Goal: Use online tool/utility: Utilize a website feature to perform a specific function

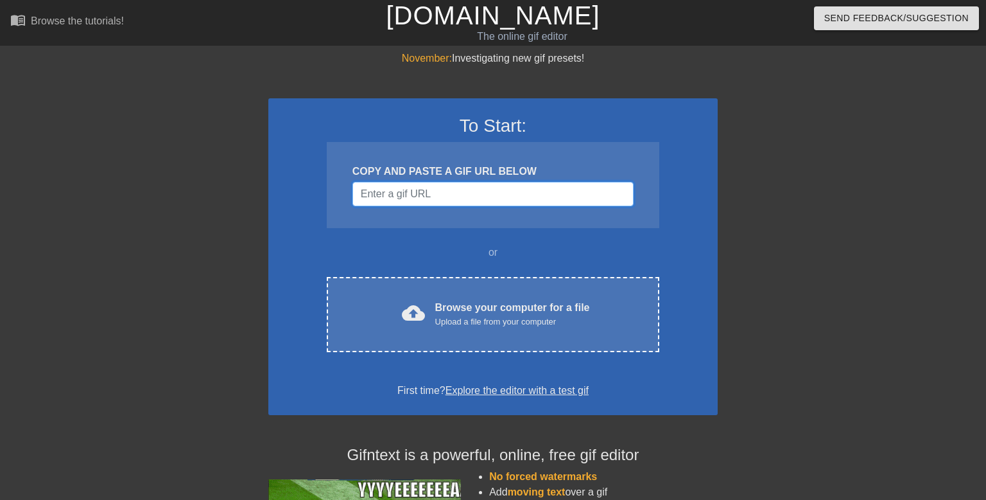
click at [446, 191] on input "Username" at bounding box center [493, 194] width 281 height 24
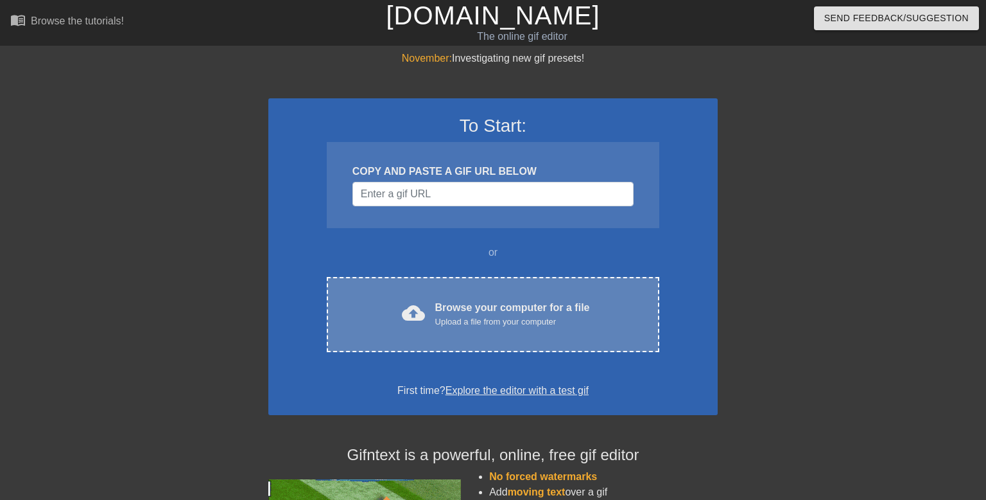
click at [446, 304] on div "Browse your computer for a file Upload a file from your computer" at bounding box center [512, 314] width 155 height 28
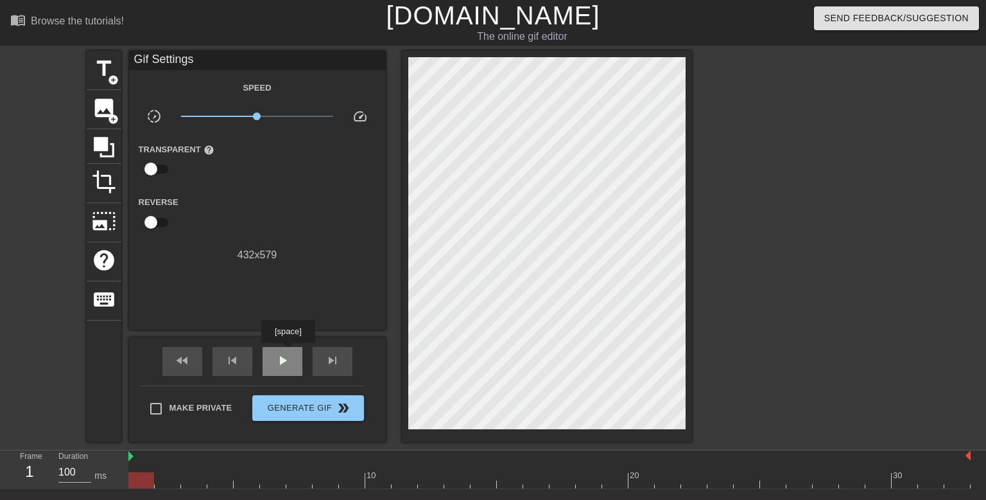
click at [288, 353] on span "play_arrow" at bounding box center [282, 360] width 15 height 15
click at [288, 353] on span "pause" at bounding box center [282, 360] width 15 height 15
drag, startPoint x: 305, startPoint y: 480, endPoint x: 118, endPoint y: 475, distance: 187.0
click at [118, 475] on div "Frame 1 Duration 100 ms 10 20 30" at bounding box center [493, 469] width 986 height 39
click at [110, 78] on span "add_circle" at bounding box center [113, 79] width 11 height 11
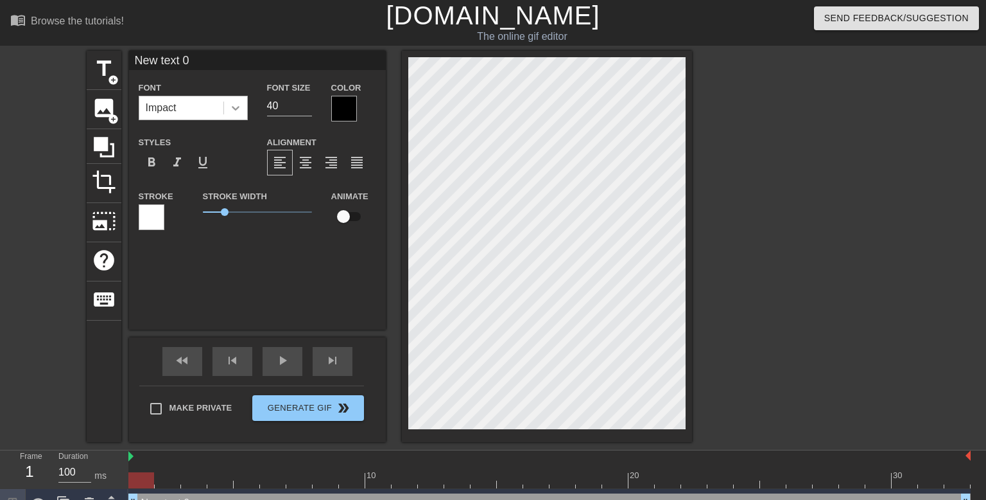
click at [234, 115] on div at bounding box center [235, 107] width 23 height 23
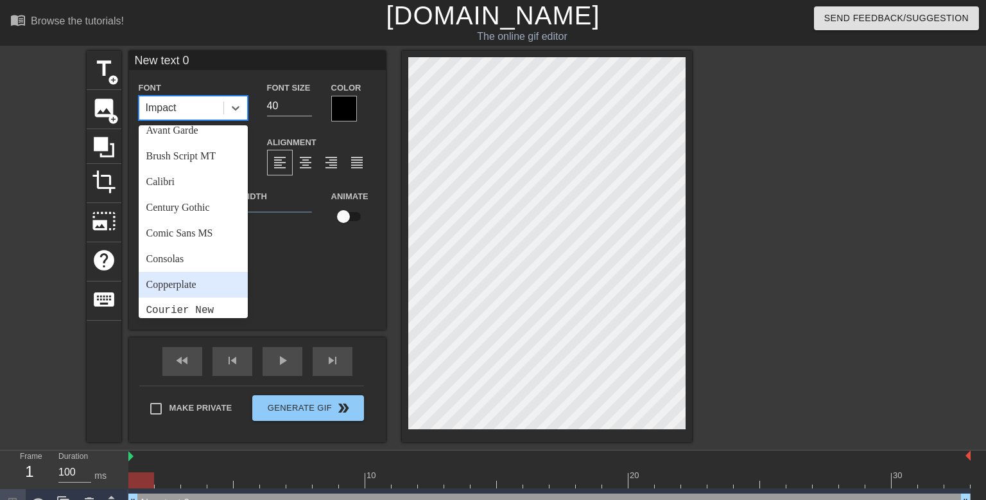
scroll to position [63, 0]
click at [196, 205] on div "Century Gothic" at bounding box center [193, 206] width 109 height 26
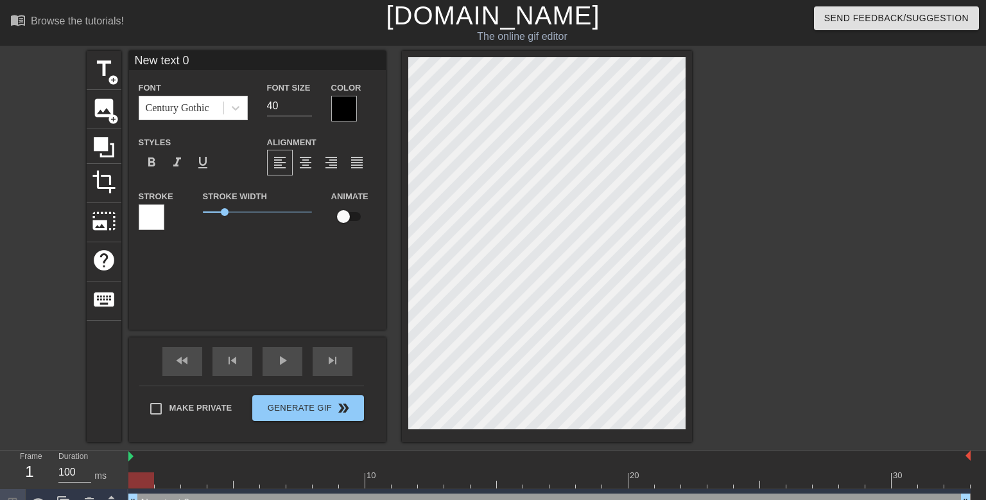
scroll to position [0, 1]
type input "New text"
type textarea "New text"
type input "New text"
type textarea "New text"
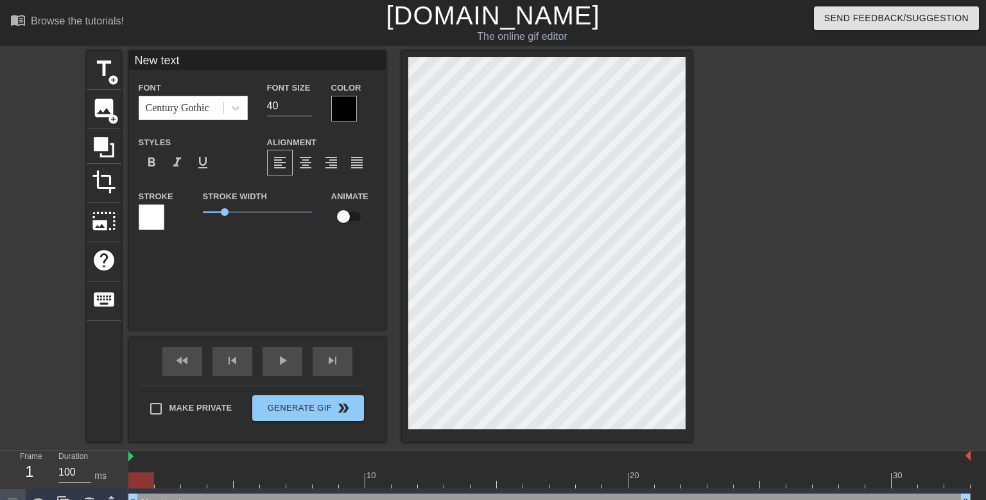
scroll to position [0, 1]
type input "New tex"
type textarea "New tex"
type input "New te"
type textarea "New te"
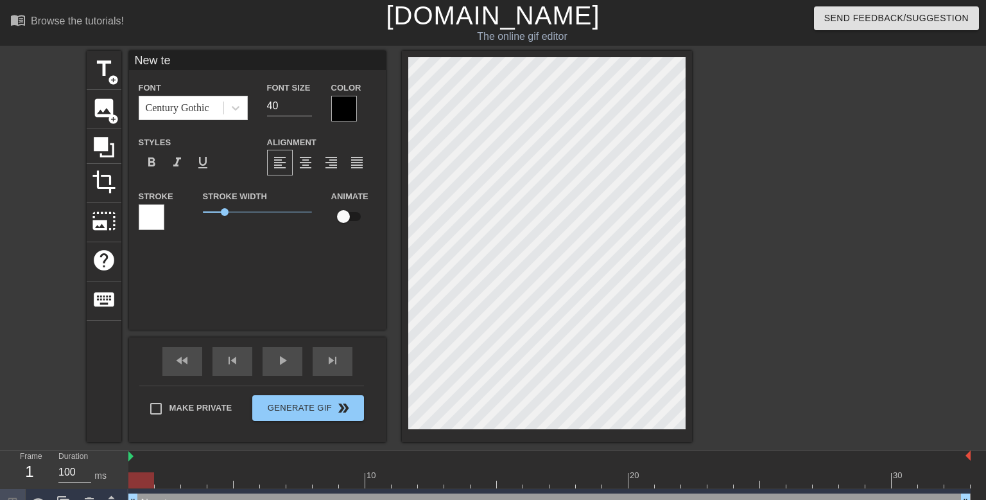
type input "New t"
type textarea "New t"
type input "New"
type textarea "New"
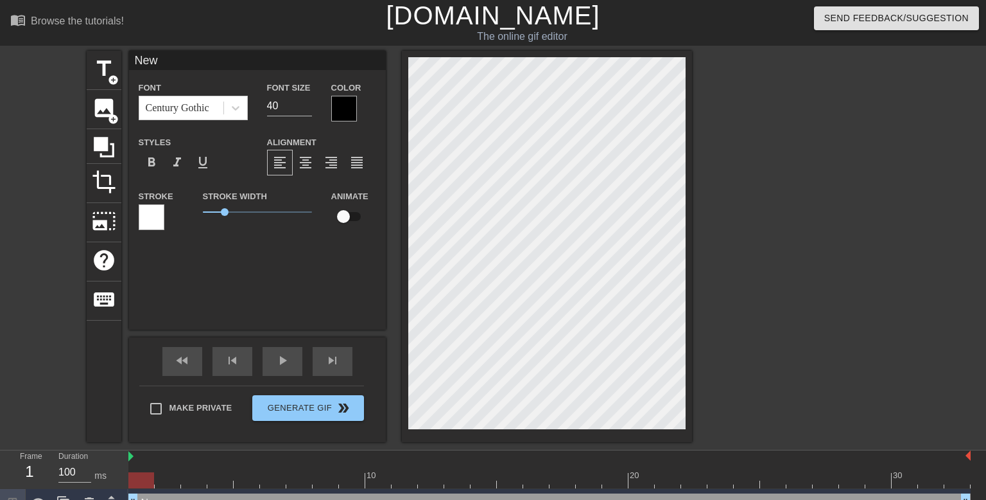
type input "New"
type textarea "New"
type input "Ne"
type textarea "Ne"
type input "N"
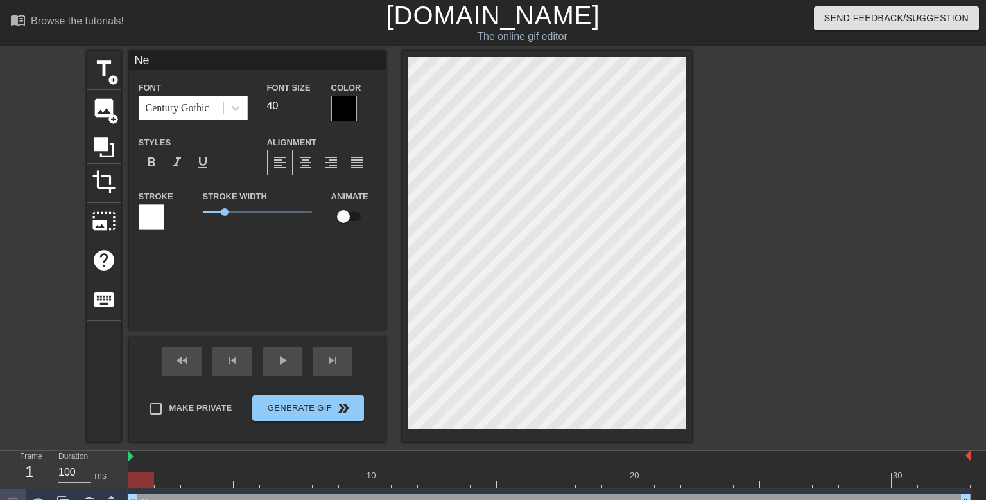
type textarea "N"
type input "K"
type textarea "K"
type input "Ka"
type textarea "Ka"
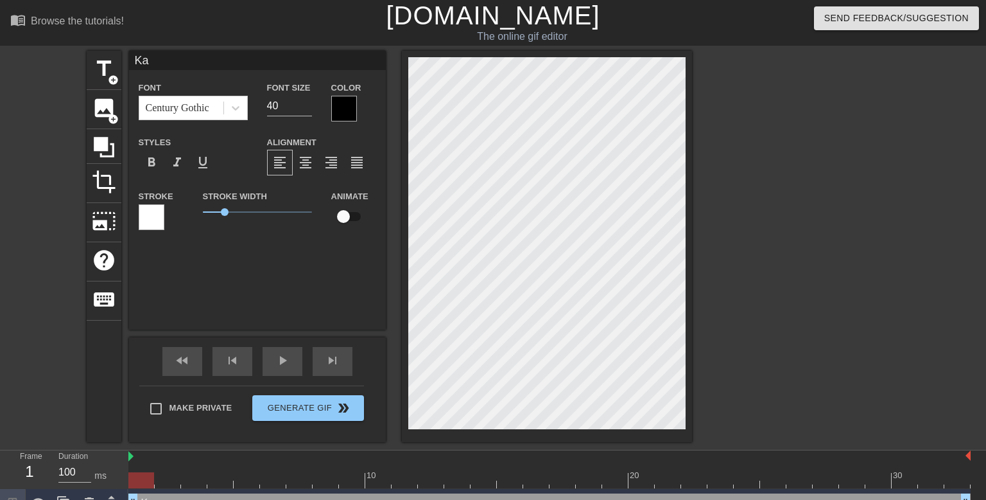
type input "Kag"
type textarea "Kag"
type input "Kage"
type textarea "Kage"
type input "Kage"
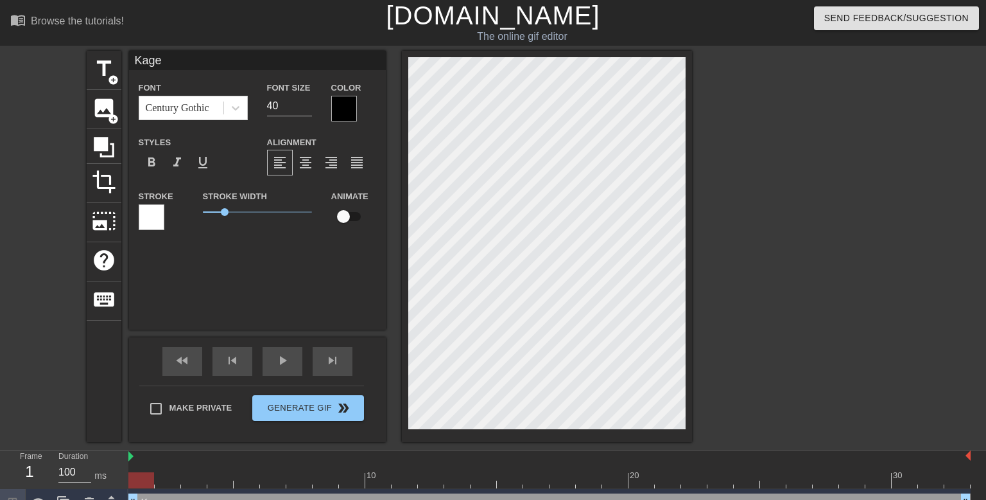
type textarea "Kage"
type input "Kage"
type textarea "Kage"
type input "Kage S"
type textarea "Kage S"
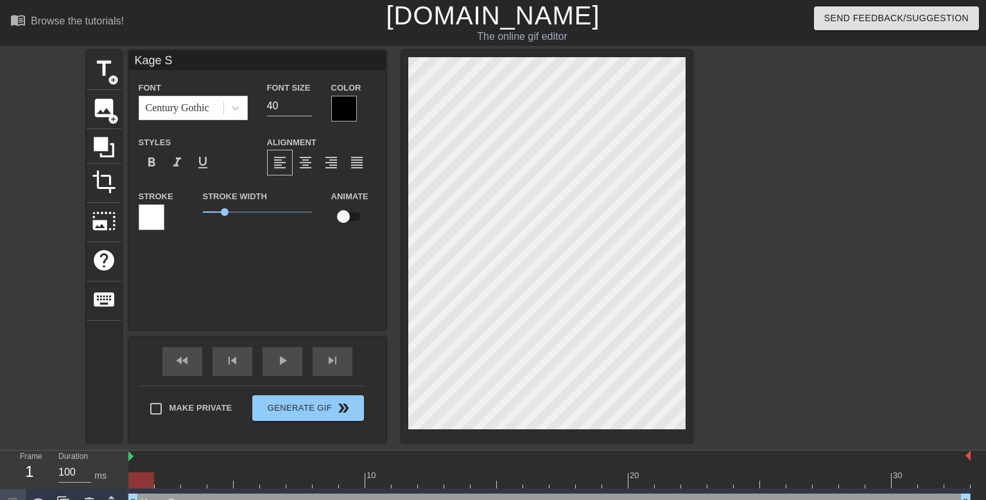
type input "Kage Sh"
type textarea "Kage Sh"
type input "Kage Sha"
type textarea "Kage Sha"
type input "[PERSON_NAME]"
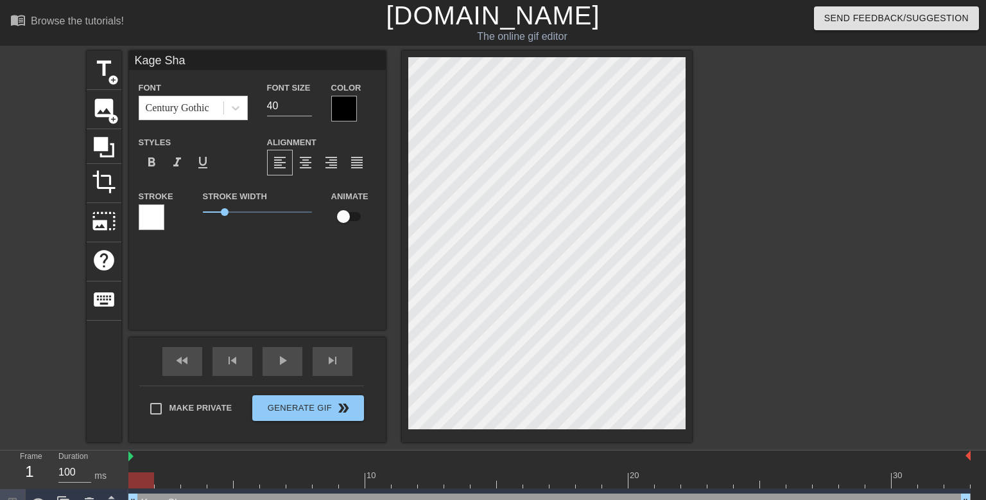
type textarea "[PERSON_NAME]"
type input "Kage Shado"
type textarea "Kage Shado"
type input "Kage Shadow"
type textarea "Kage Shadow"
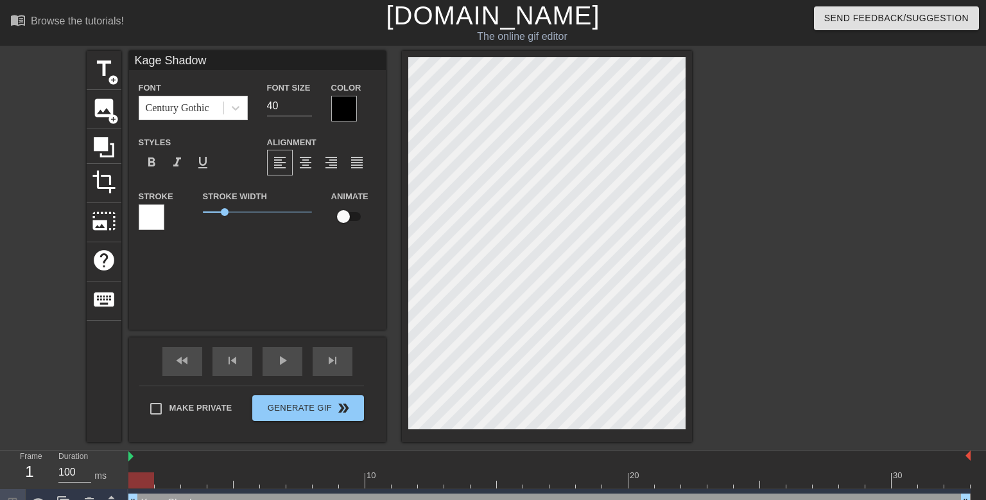
scroll to position [0, 1]
type input "Kage Shadow"
type textarea "Kage Shadow"
type input "Kage ShadowF"
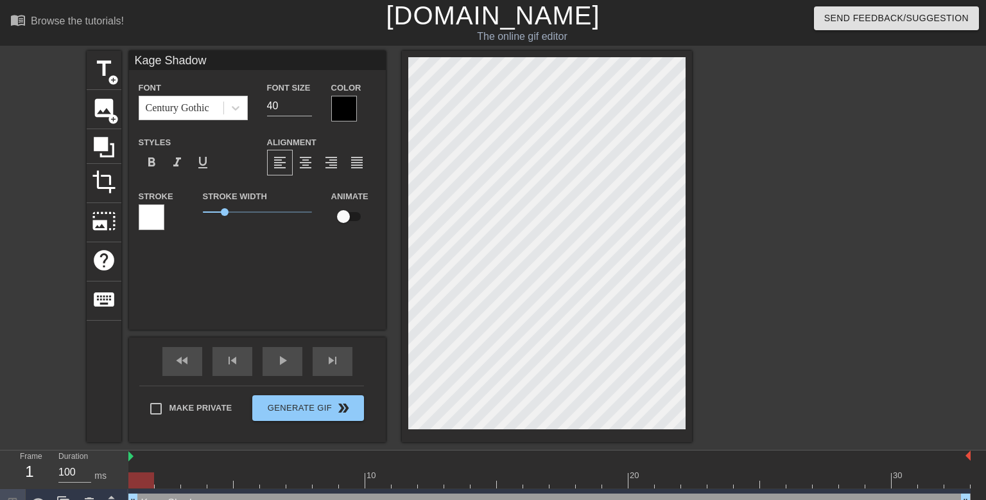
type textarea "Kage Shadow F"
type input "Kage ShadowFa"
type textarea "Kage Shadow Fa"
type input "Kage ShadowFan"
type textarea "Kage Shadow Fan"
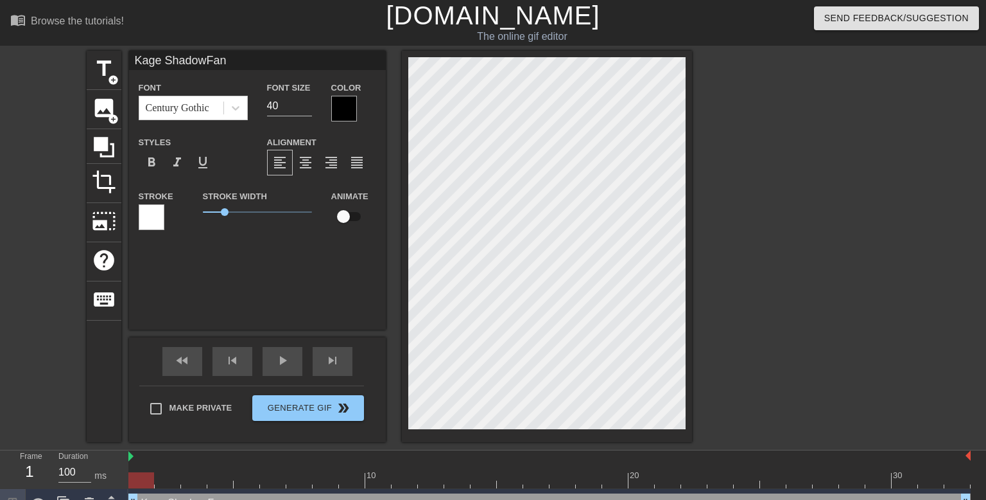
type input "Kage ShadowFang"
type textarea "Kage Shadow Fang"
click at [301, 161] on span "format_align_center" at bounding box center [305, 162] width 15 height 15
click at [349, 104] on div at bounding box center [344, 109] width 26 height 26
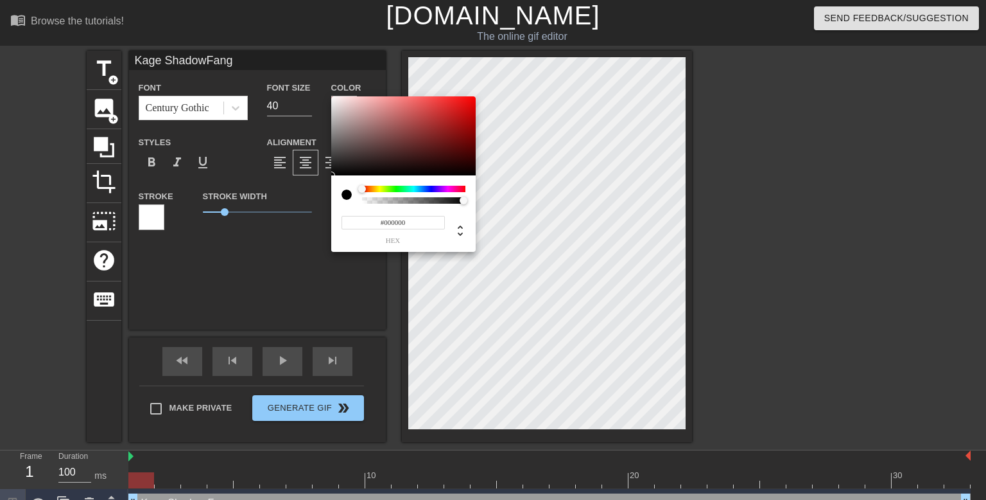
type input "Kage ShadowFang"
type input "#5D1818"
type input "Kage ShadowFang"
type input "#5D1717"
type input "Kage ShadowFang"
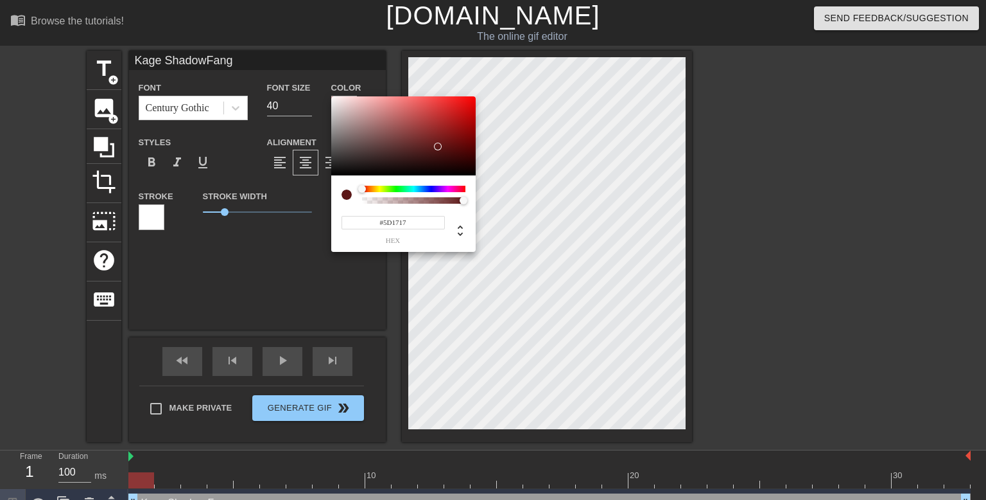
type input "#5F1313"
type input "Kage ShadowFang"
type input "#5F1212"
type input "Kage ShadowFang"
type input "#5F1010"
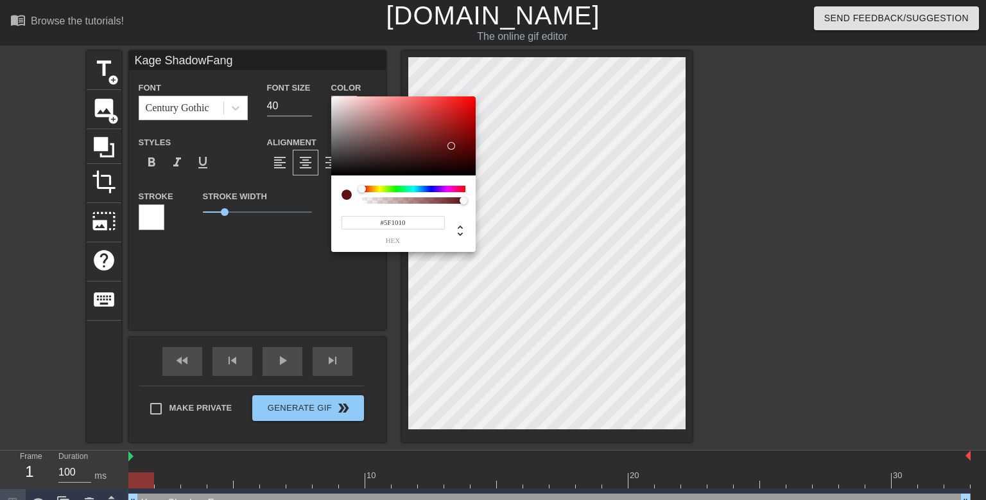
type input "Kage ShadowFang"
type input "#5B0D0D"
type input "Kage ShadowFang"
type input "#590C0C"
type input "Kage ShadowFang"
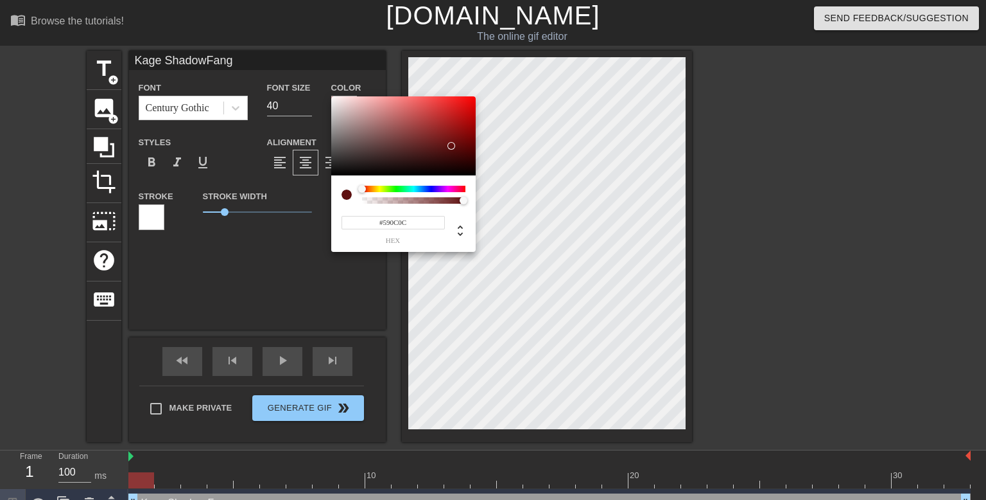
type input "#550B0B"
type input "Kage ShadowFang"
type input "#530B0B"
type input "Kage ShadowFang"
type input "#510B0B"
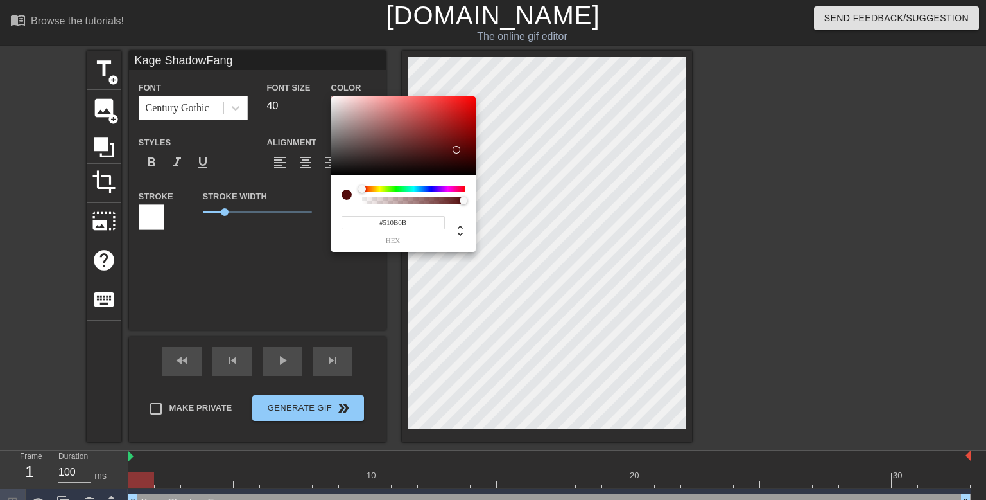
type input "Kage ShadowFang"
type input "#4F0A0A"
type input "Kage ShadowFang"
type input "#4D0909"
type input "Kage ShadowFang"
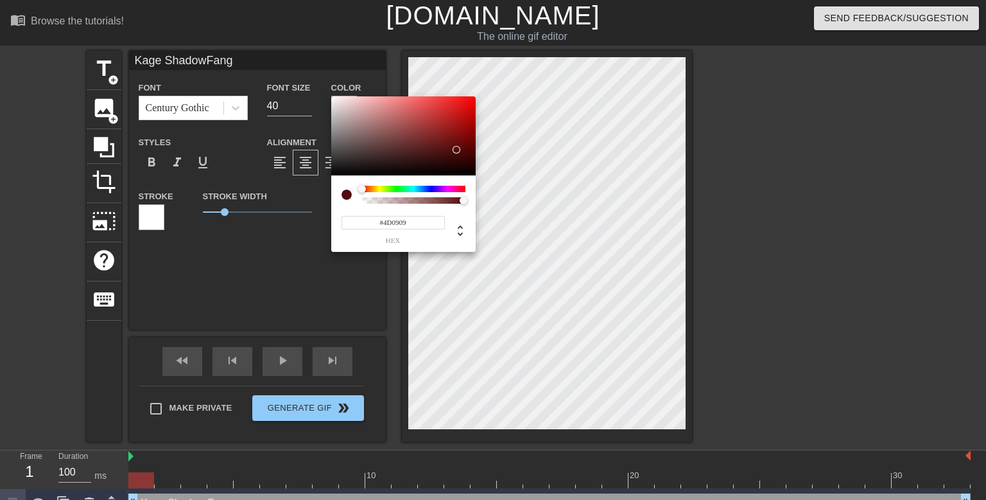
type input "#470808"
type input "Kage ShadowFang"
type input "#420707"
type input "Kage ShadowFang"
type input "#3E0707"
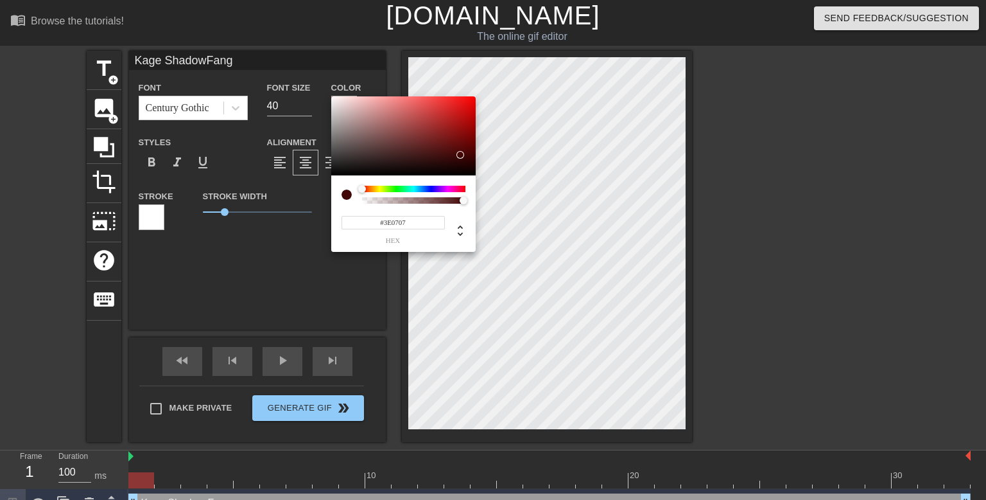
type input "Kage ShadowFang"
type input "#3A0707"
type input "Kage ShadowFang"
type input "#380707"
type input "Kage ShadowFang"
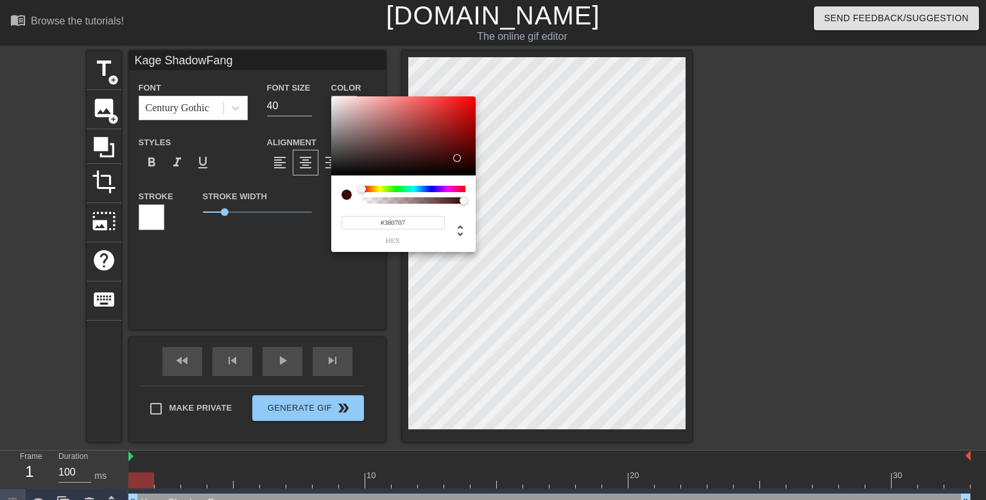
type input "#3A0707"
type input "Kage ShadowFang"
type input "#3E0808"
type input "Kage ShadowFang"
type input "#400808"
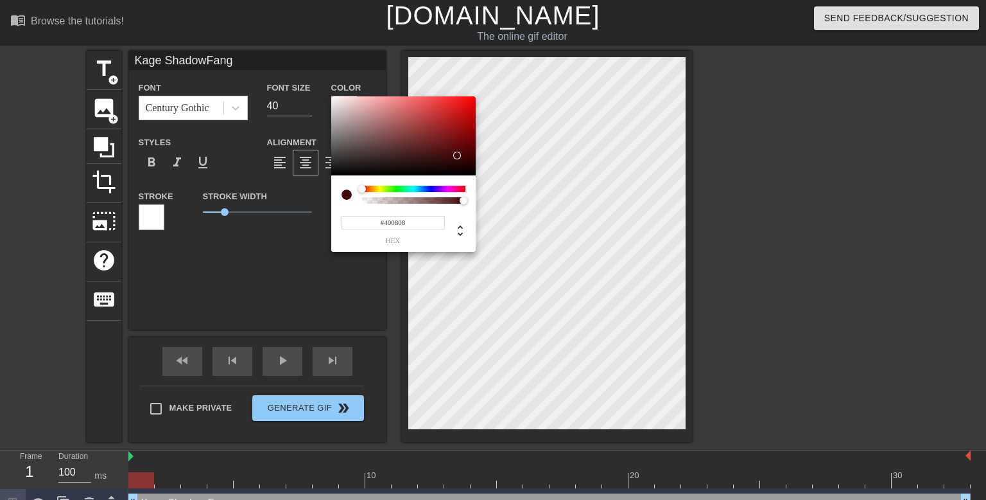
type input "Kage ShadowFang"
type input "#420909"
type input "Kage ShadowFang"
type input "#450909"
type input "Kage ShadowFang"
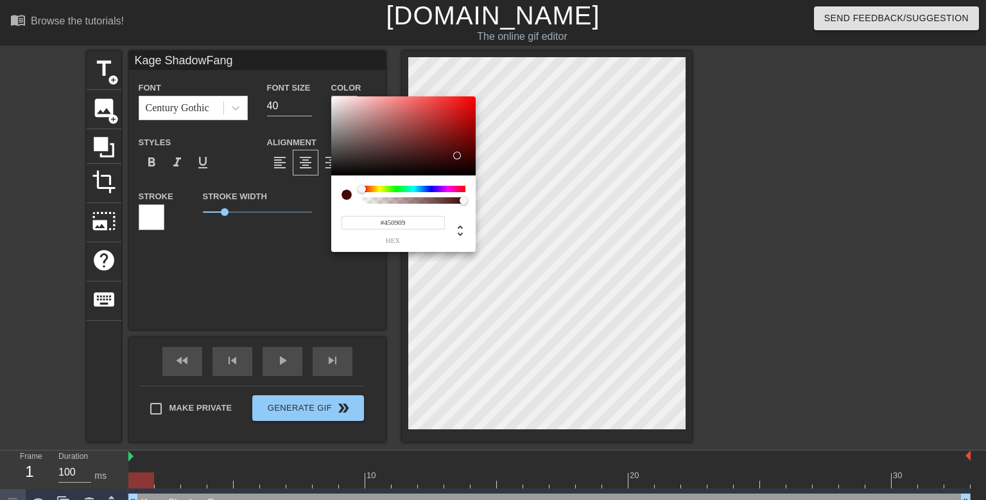
type input "#490A0A"
type input "Kage ShadowFang"
type input "#4B0B0B"
type input "Kage ShadowFang"
type input "#4D0C0C"
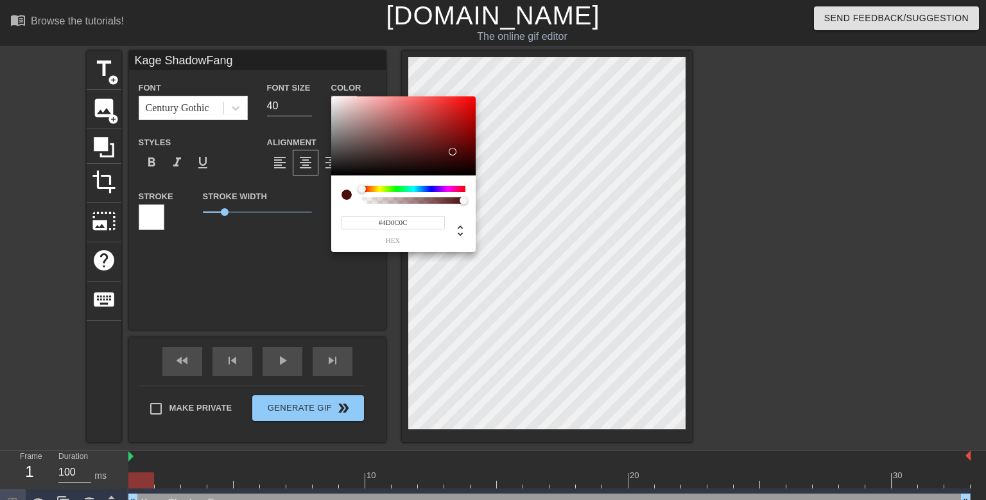
type input "Kage ShadowFang"
type input "#4F0D0D"
type input "Kage ShadowFang"
type input "#510D0D"
drag, startPoint x: 438, startPoint y: 146, endPoint x: 453, endPoint y: 150, distance: 15.3
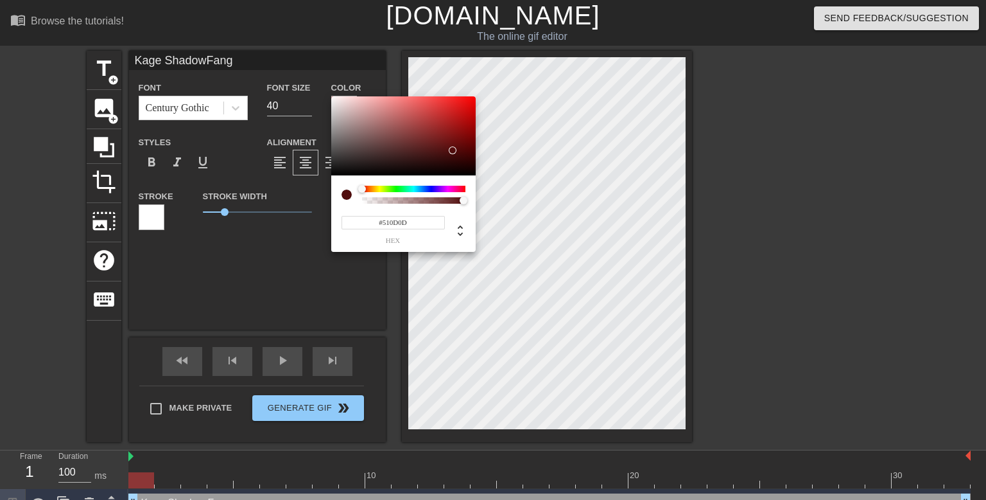
click at [453, 150] on div at bounding box center [403, 136] width 145 height 80
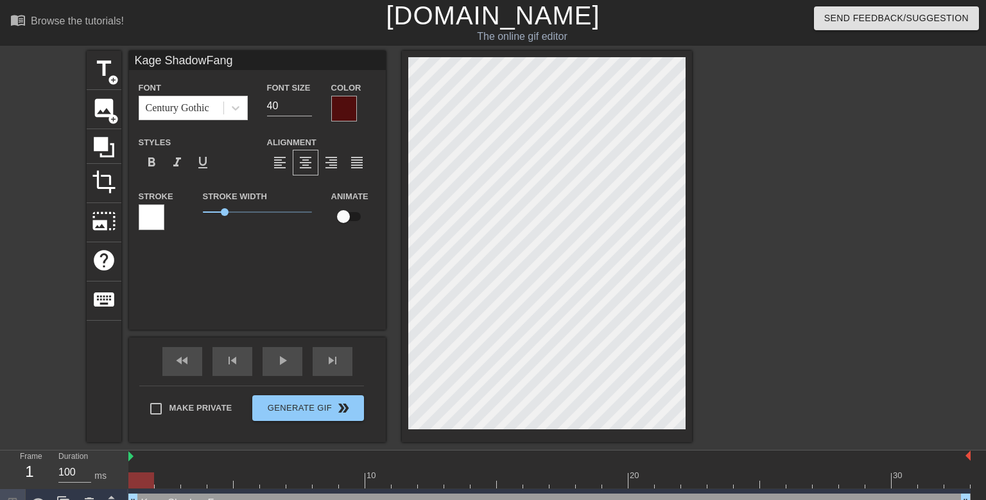
click at [346, 218] on input "checkbox" at bounding box center [343, 216] width 73 height 24
checkbox input "true"
click at [346, 116] on div at bounding box center [344, 109] width 26 height 26
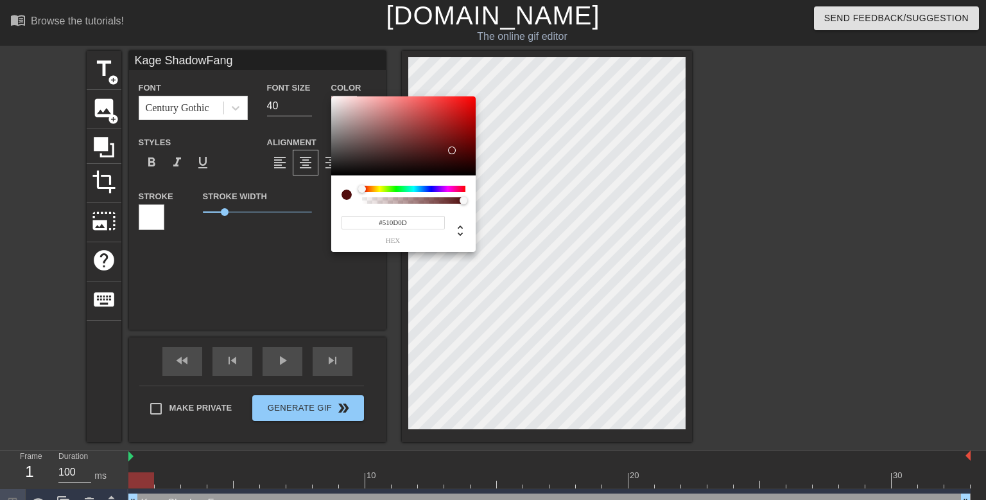
type input "Kage ShadowFang"
type input "81"
type input "Kage ShadowFang"
type input "0.94"
type input "Kage ShadowFang"
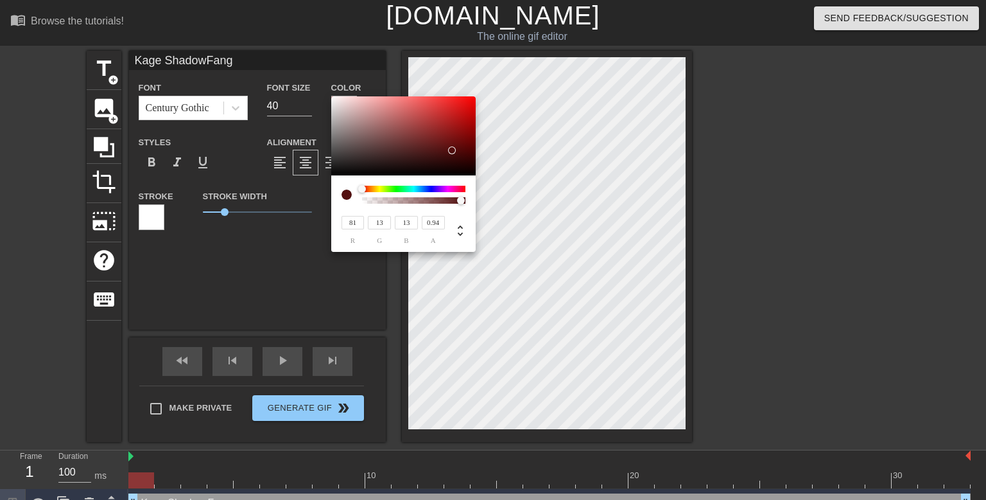
type input "0.93"
type input "Kage ShadowFang"
type input "0.91"
type input "Kage ShadowFang"
type input "0.9"
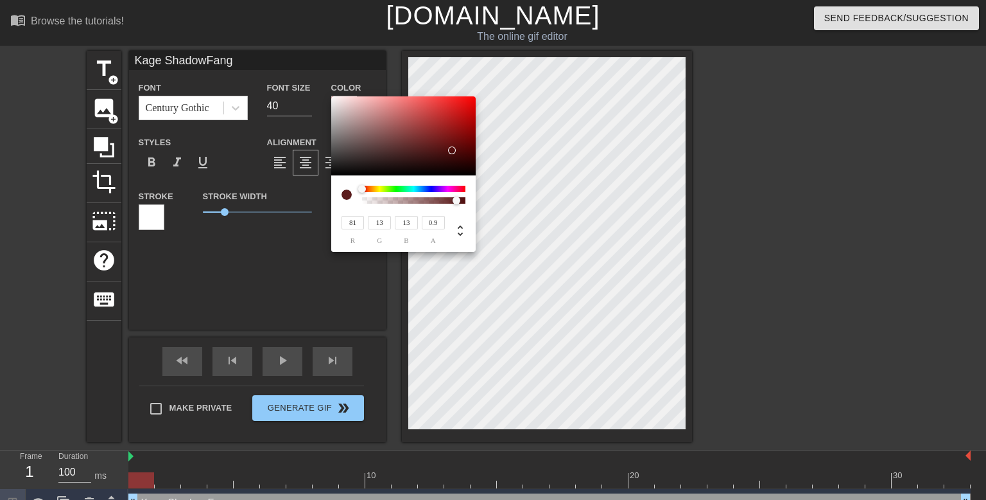
type input "Kage ShadowFang"
type input "0.89"
type input "Kage ShadowFang"
type input "0.87"
type input "Kage ShadowFang"
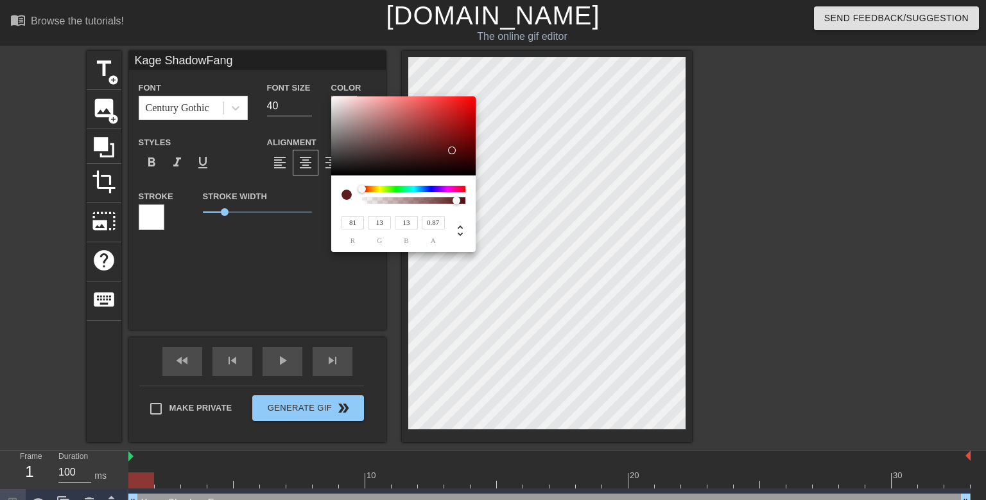
type input "0.86"
type input "Kage ShadowFang"
type input "0.85"
type input "Kage ShadowFang"
type input "0.84"
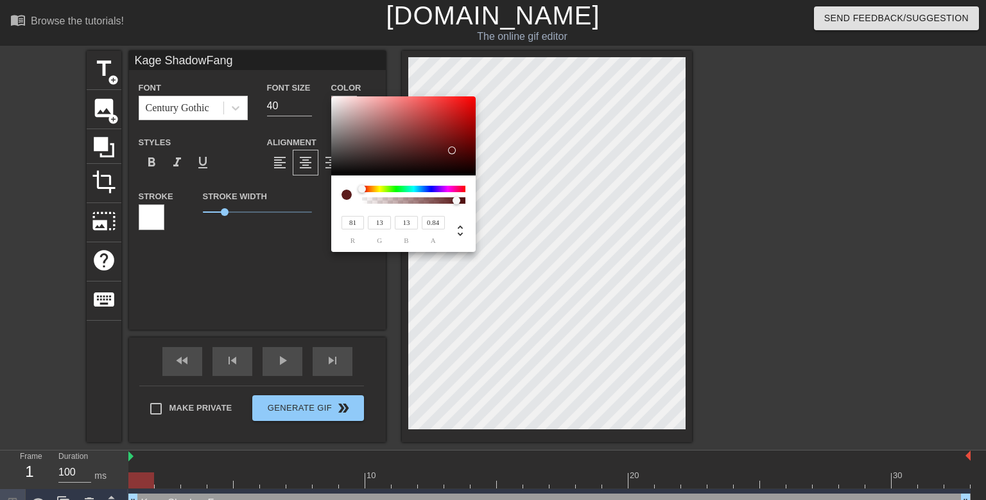
type input "Kage ShadowFang"
type input "0.82"
type input "Kage ShadowFang"
type input "0.8"
type input "Kage ShadowFang"
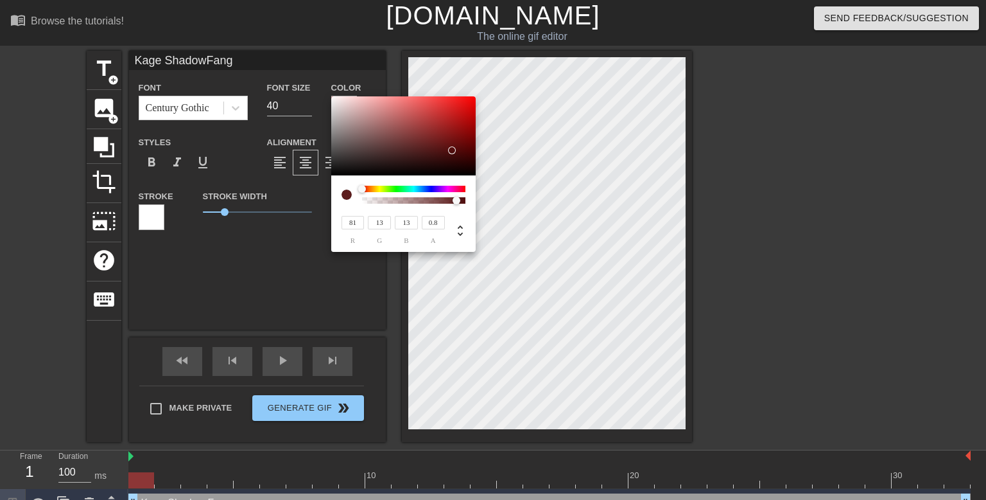
type input "0.78"
type input "Kage ShadowFang"
type input "0.76"
type input "Kage ShadowFang"
type input "0.75"
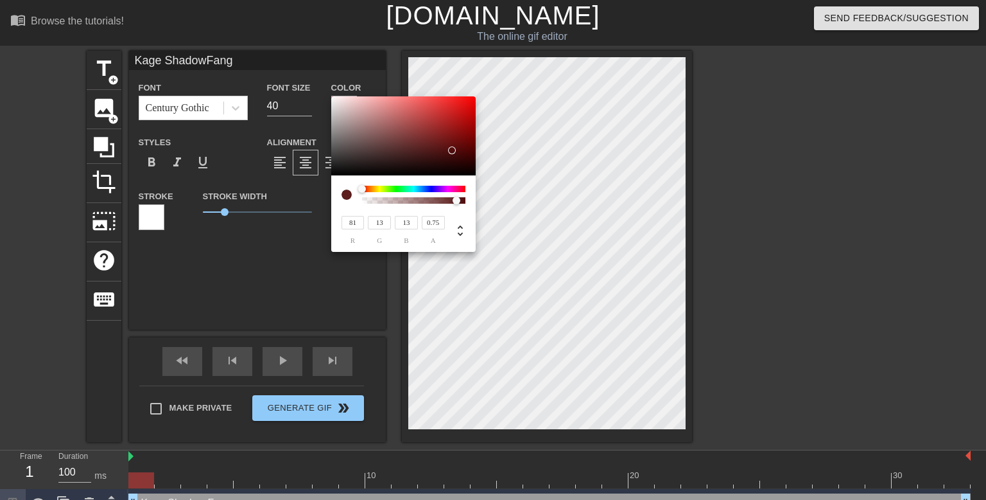
type input "Kage ShadowFang"
type input "0.73"
type input "Kage ShadowFang"
type input "0.71"
type input "Kage ShadowFang"
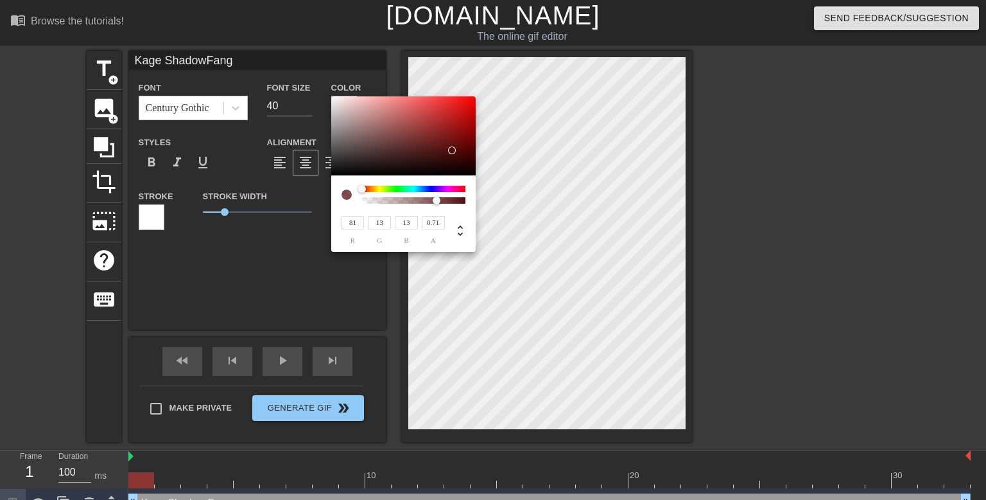
type input "0.69"
type input "Kage ShadowFang"
type input "0.68"
type input "Kage ShadowFang"
type input "0.67"
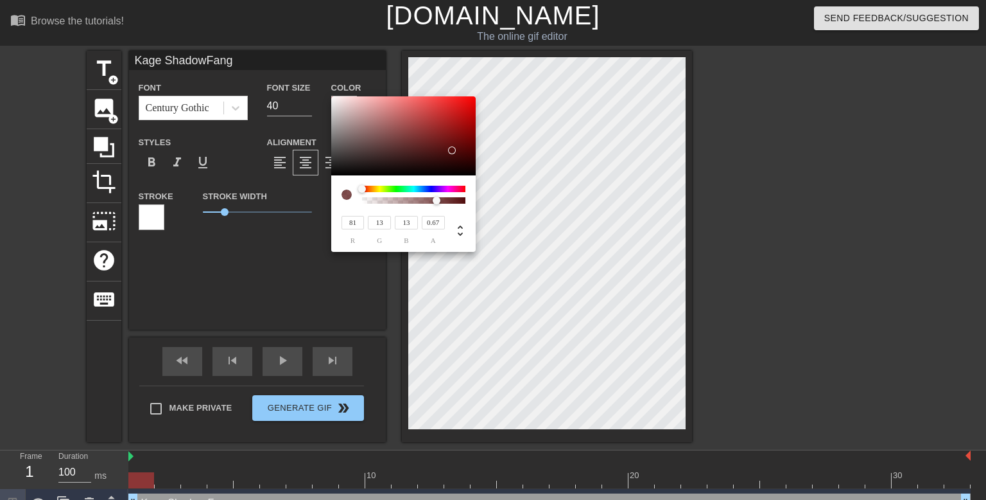
type input "Kage ShadowFang"
type input "0.65"
type input "Kage ShadowFang"
type input "0.62"
type input "Kage ShadowFang"
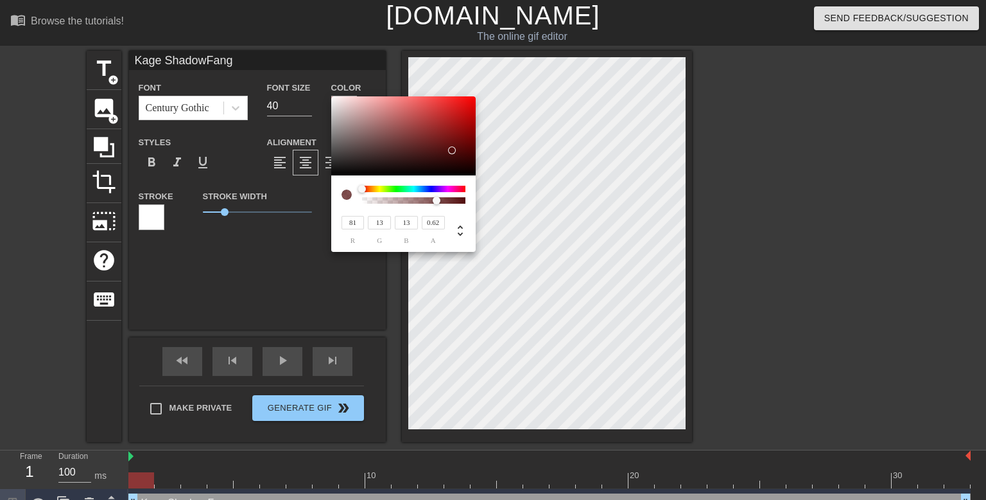
type input "0.61"
type input "Kage ShadowFang"
type input "0.6"
type input "Kage ShadowFang"
type input "0.59"
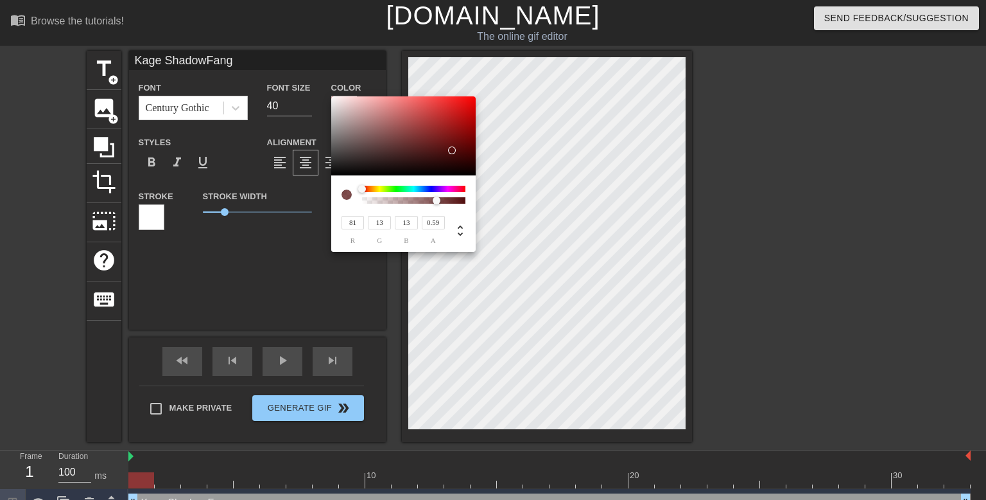
type input "Kage ShadowFang"
type input "0.58"
type input "Kage ShadowFang"
type input "0.57"
type input "Kage ShadowFang"
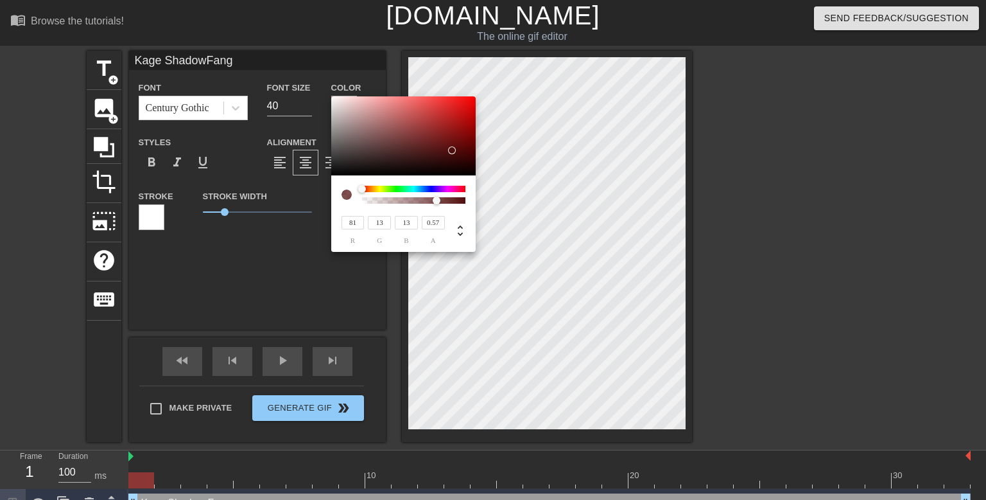
type input "0.56"
type input "Kage ShadowFang"
type input "0.55"
type input "Kage ShadowFang"
type input "0.54"
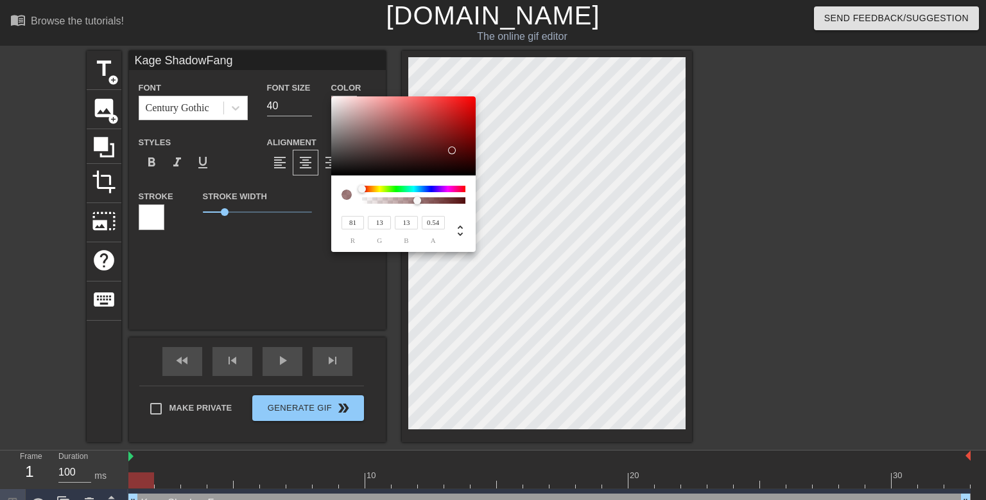
type input "Kage ShadowFang"
type input "0.48"
type input "Kage ShadowFang"
type input "0.46"
type input "Kage ShadowFang"
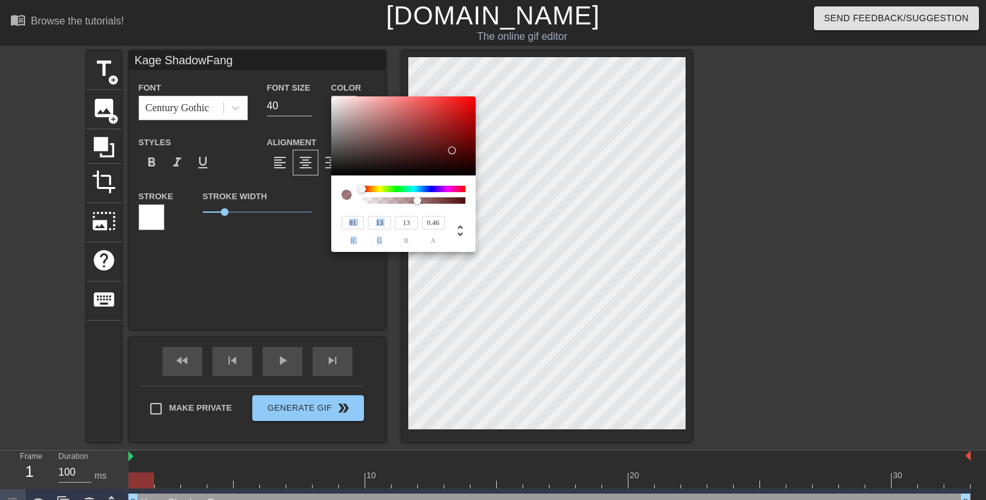
type input "0.44"
type input "Kage ShadowFang"
type input "0.42"
type input "Kage ShadowFang"
type input "0.41"
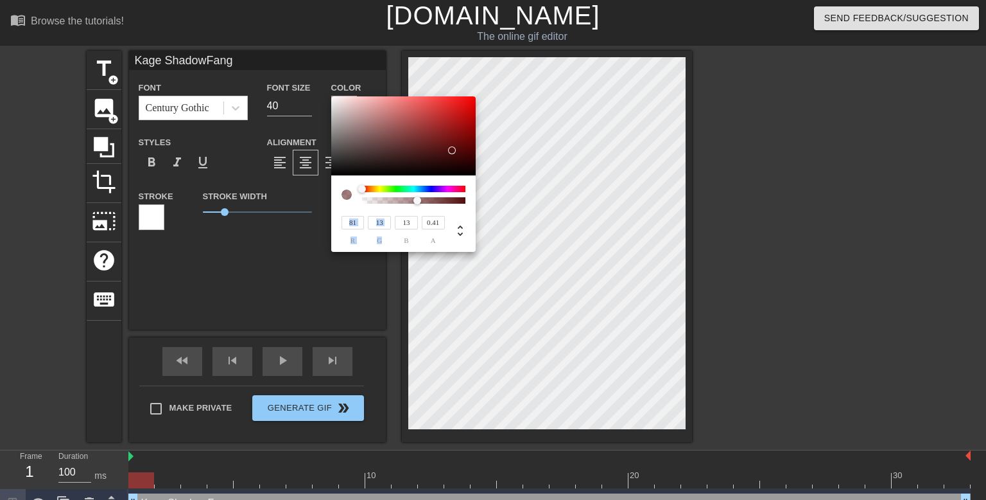
type input "Kage ShadowFang"
type input "0.39"
type input "Kage ShadowFang"
type input "0.38"
type input "Kage ShadowFang"
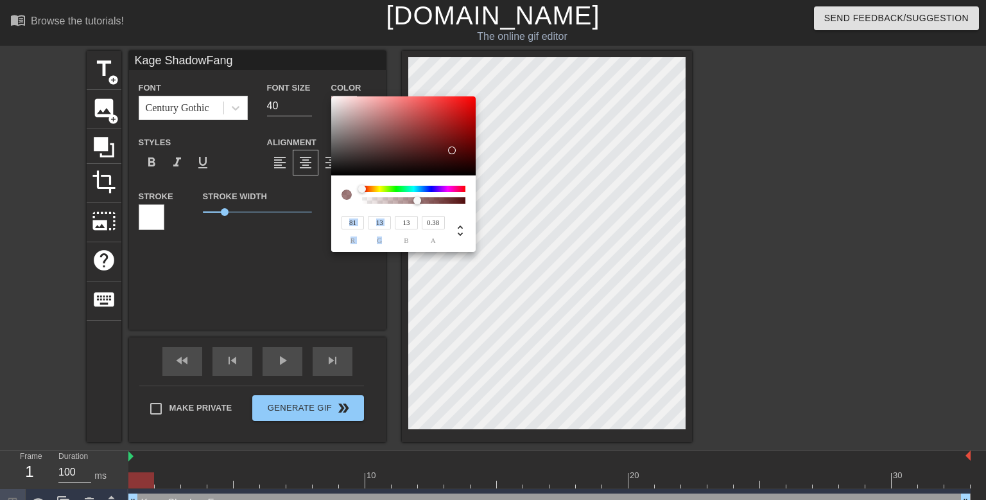
type input "0.37"
type input "Kage ShadowFang"
type input "0.36"
type input "Kage ShadowFang"
type input "0.35"
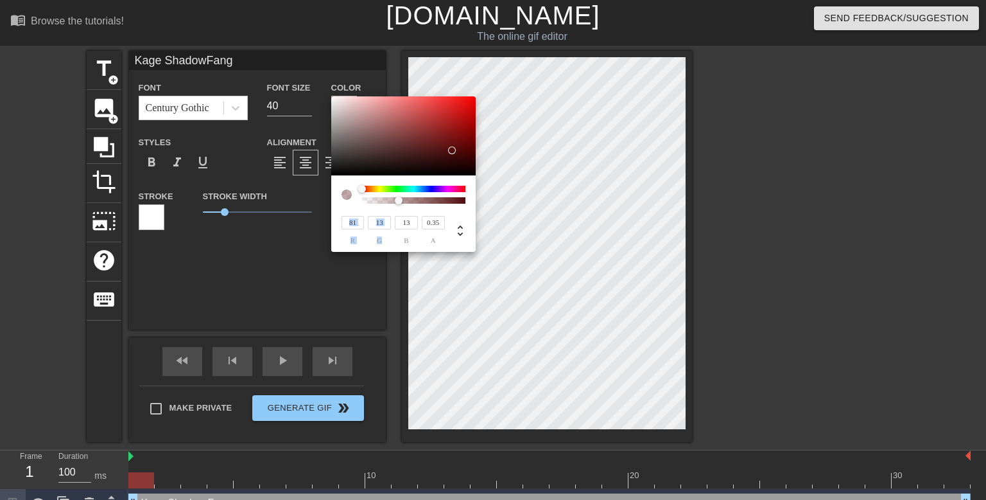
type input "Kage ShadowFang"
type input "0.36"
type input "Kage ShadowFang"
type input "0.37"
type input "Kage ShadowFang"
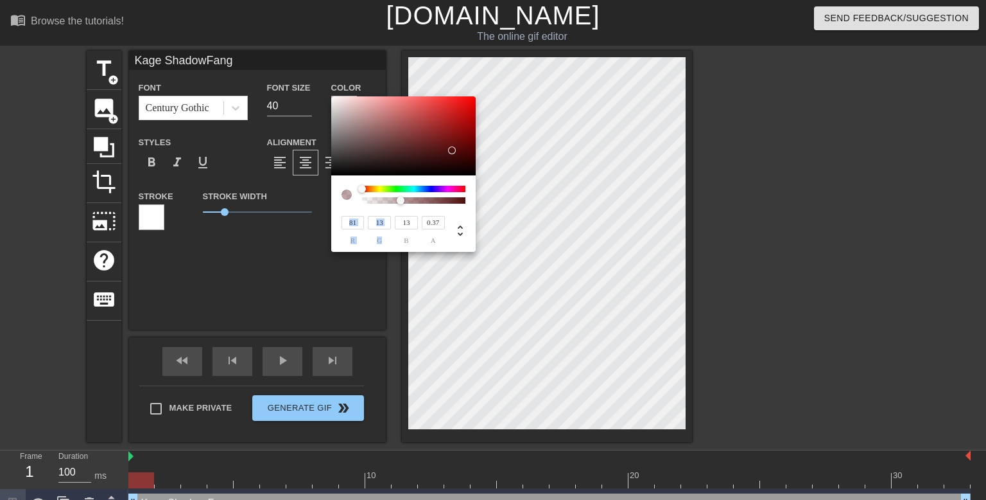
type input "0.38"
type input "Kage ShadowFang"
type input "0.4"
type input "Kage ShadowFang"
type input "0.41"
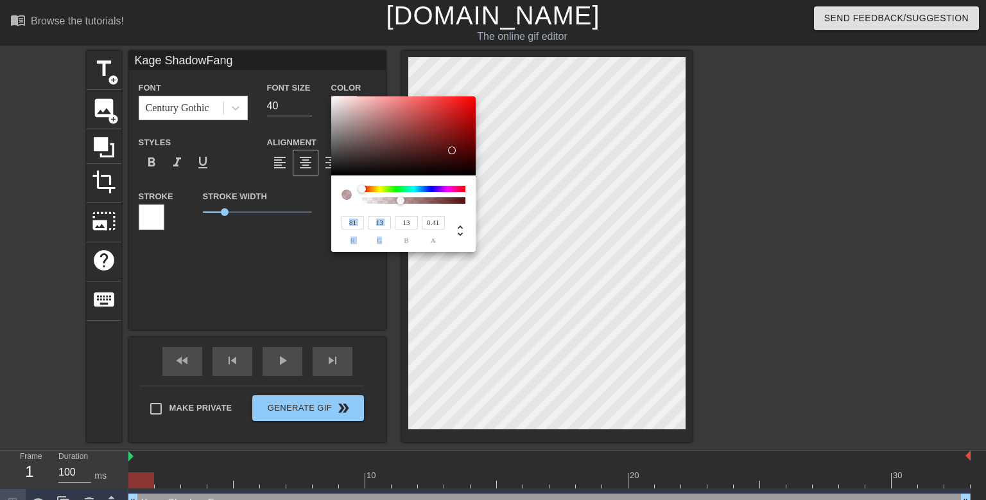
type input "Kage ShadowFang"
drag, startPoint x: 461, startPoint y: 200, endPoint x: 480, endPoint y: 205, distance: 19.9
click at [480, 205] on div "81 r 13 g 13 b 1 a" at bounding box center [493, 250] width 986 height 500
click at [471, 162] on div at bounding box center [471, 163] width 8 height 8
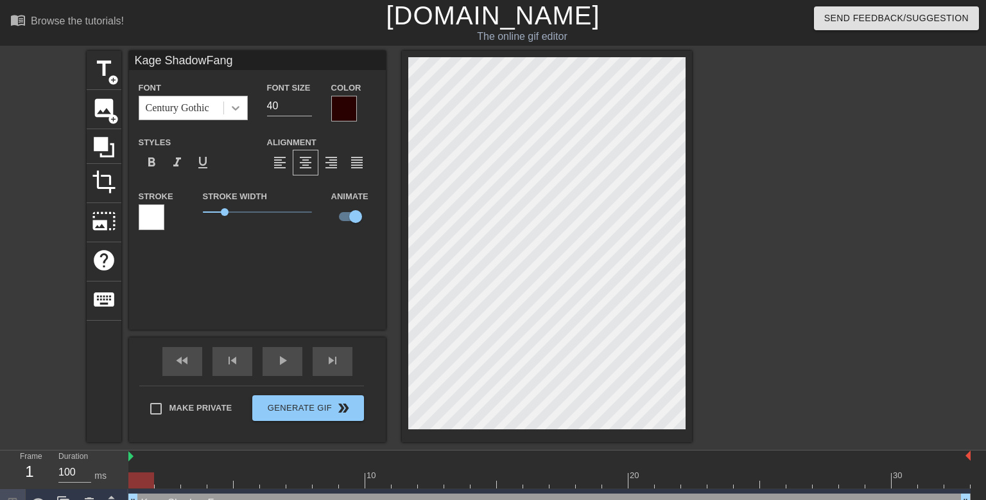
click at [232, 103] on icon at bounding box center [235, 107] width 13 height 13
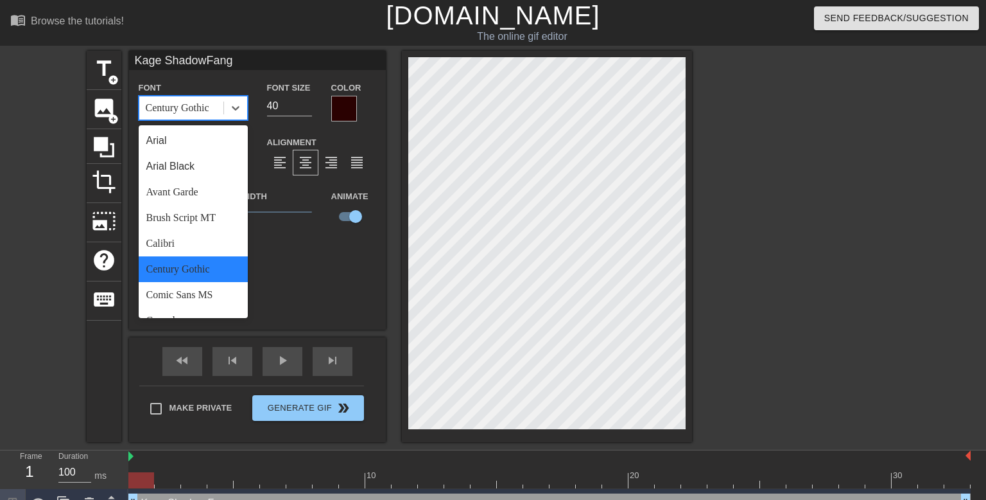
click at [209, 270] on div "Century Gothic" at bounding box center [193, 269] width 109 height 26
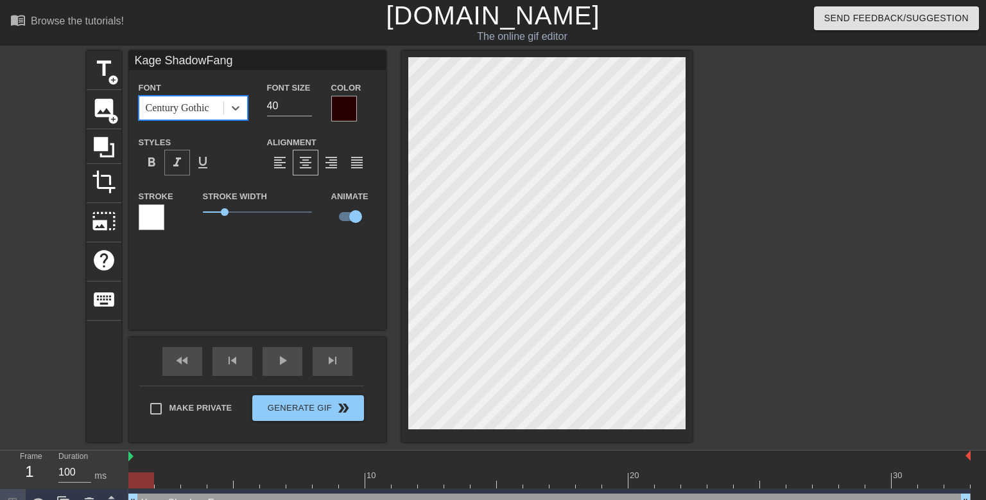
click at [177, 163] on span "format_italic" at bounding box center [177, 162] width 15 height 15
click at [264, 240] on div "Stroke Width 1" at bounding box center [257, 214] width 128 height 53
click at [324, 286] on div "Kage ShadowFang Font Century Gothic Font Size 40 Color Styles format_bold forma…" at bounding box center [257, 190] width 257 height 279
click at [279, 366] on span "play_arrow" at bounding box center [282, 360] width 15 height 15
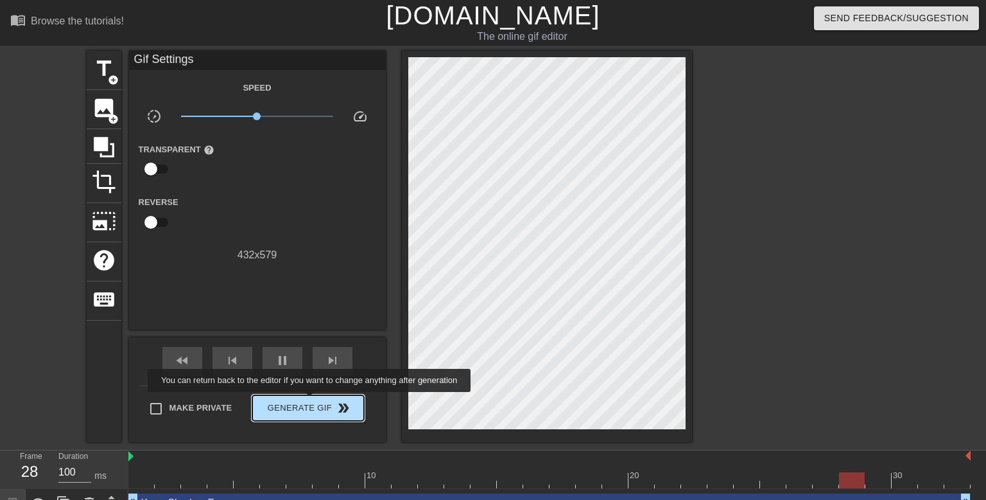
click at [310, 401] on span "Generate Gif double_arrow" at bounding box center [308, 407] width 101 height 15
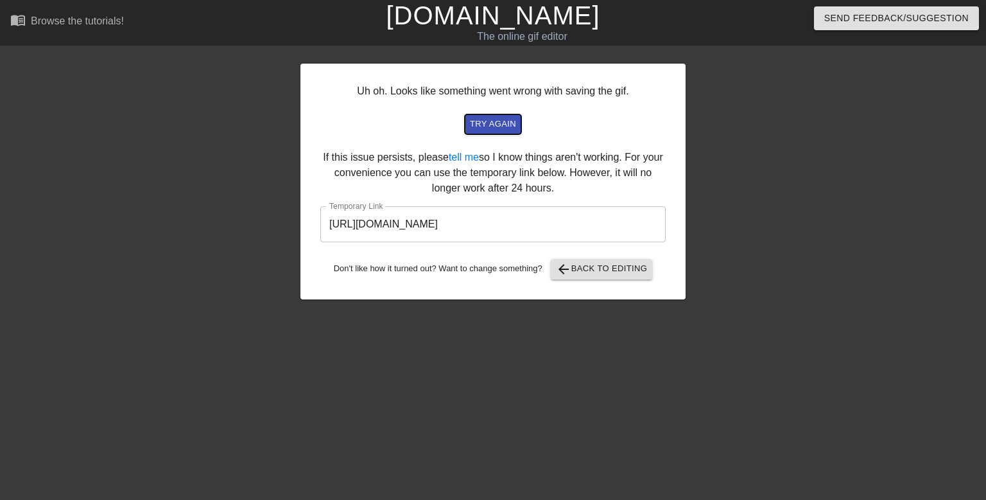
click at [500, 118] on span "try again" at bounding box center [493, 124] width 46 height 15
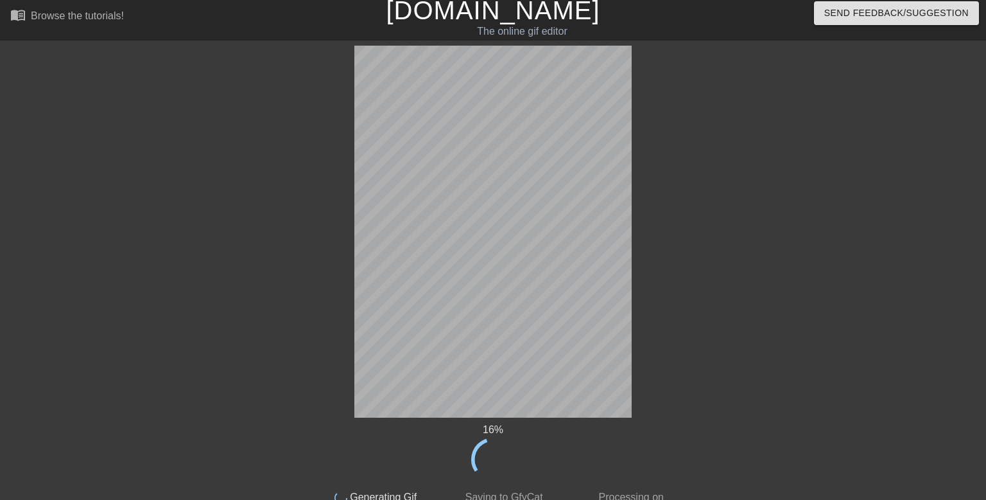
scroll to position [0, 0]
